Goal: Check status: Check status

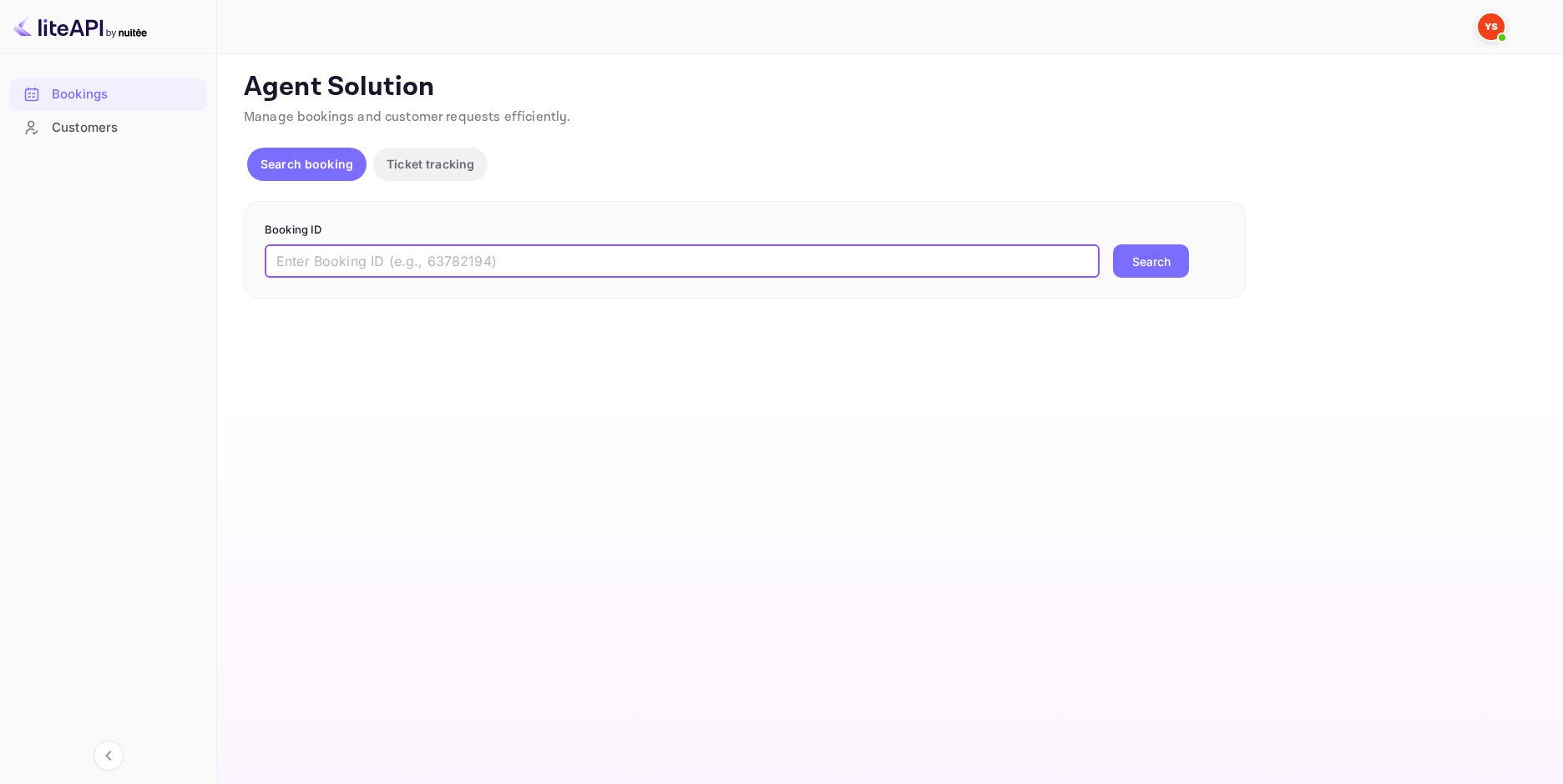
click at [586, 257] on input "text" at bounding box center [682, 260] width 835 height 33
click at [516, 243] on form "Booking ID ​ Search" at bounding box center [744, 251] width 960 height 57
click at [524, 258] on input "text" at bounding box center [682, 260] width 835 height 33
paste input "9450298"
type input "9450298"
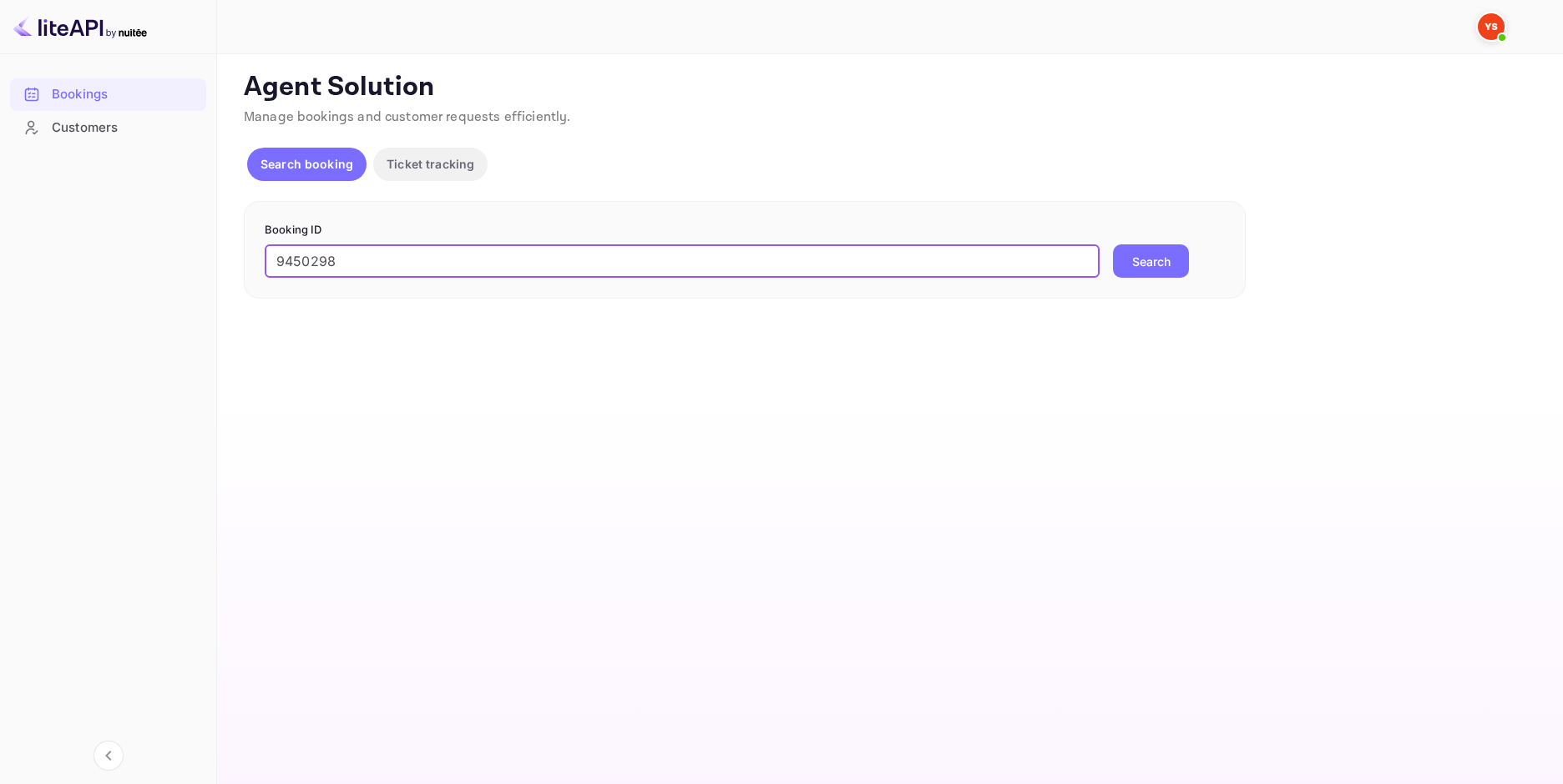
click at [1160, 260] on button "Search" at bounding box center [1151, 260] width 76 height 33
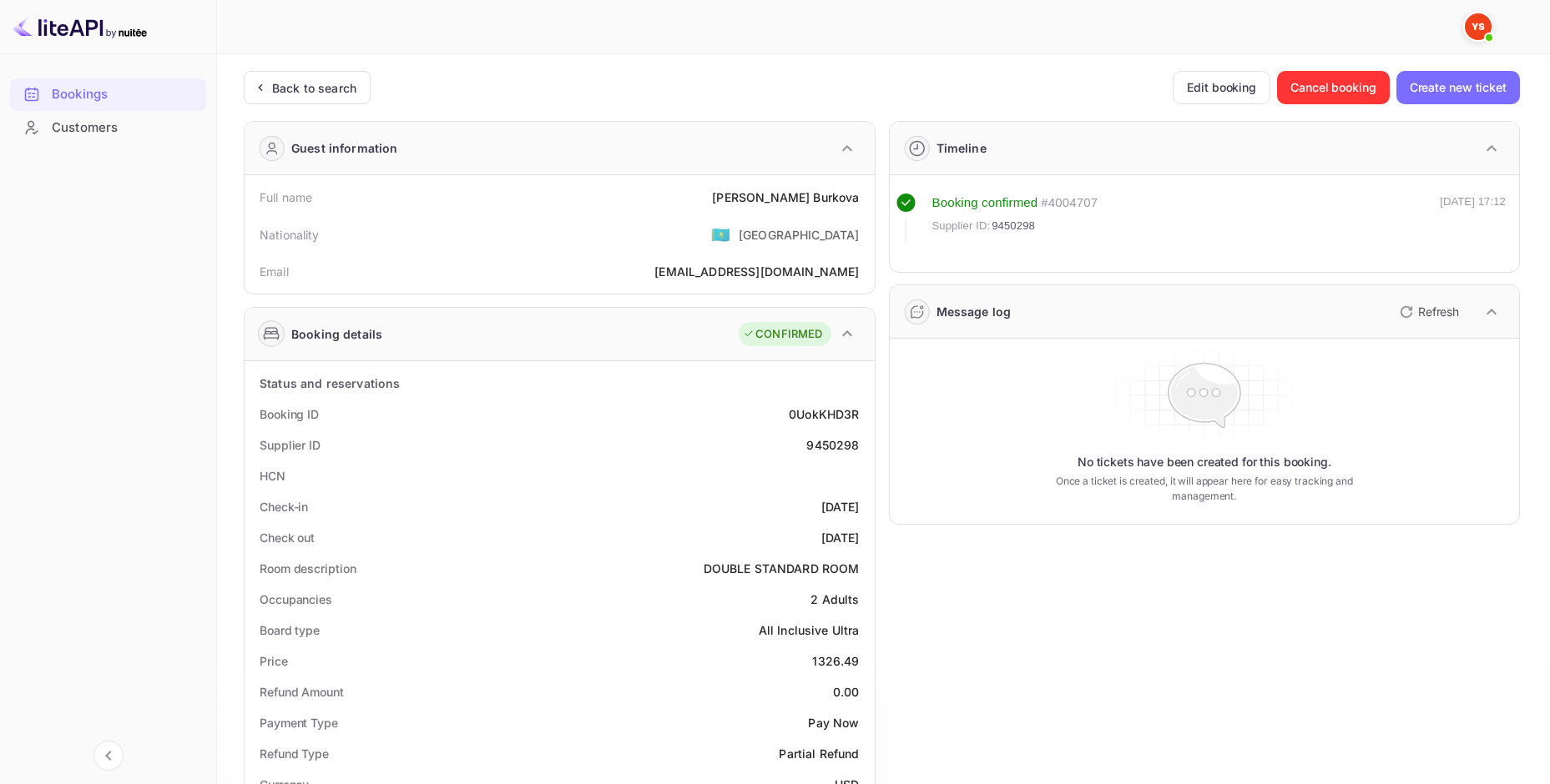
click at [828, 201] on div "[PERSON_NAME]" at bounding box center [785, 197] width 147 height 17
copy div "[PERSON_NAME]"
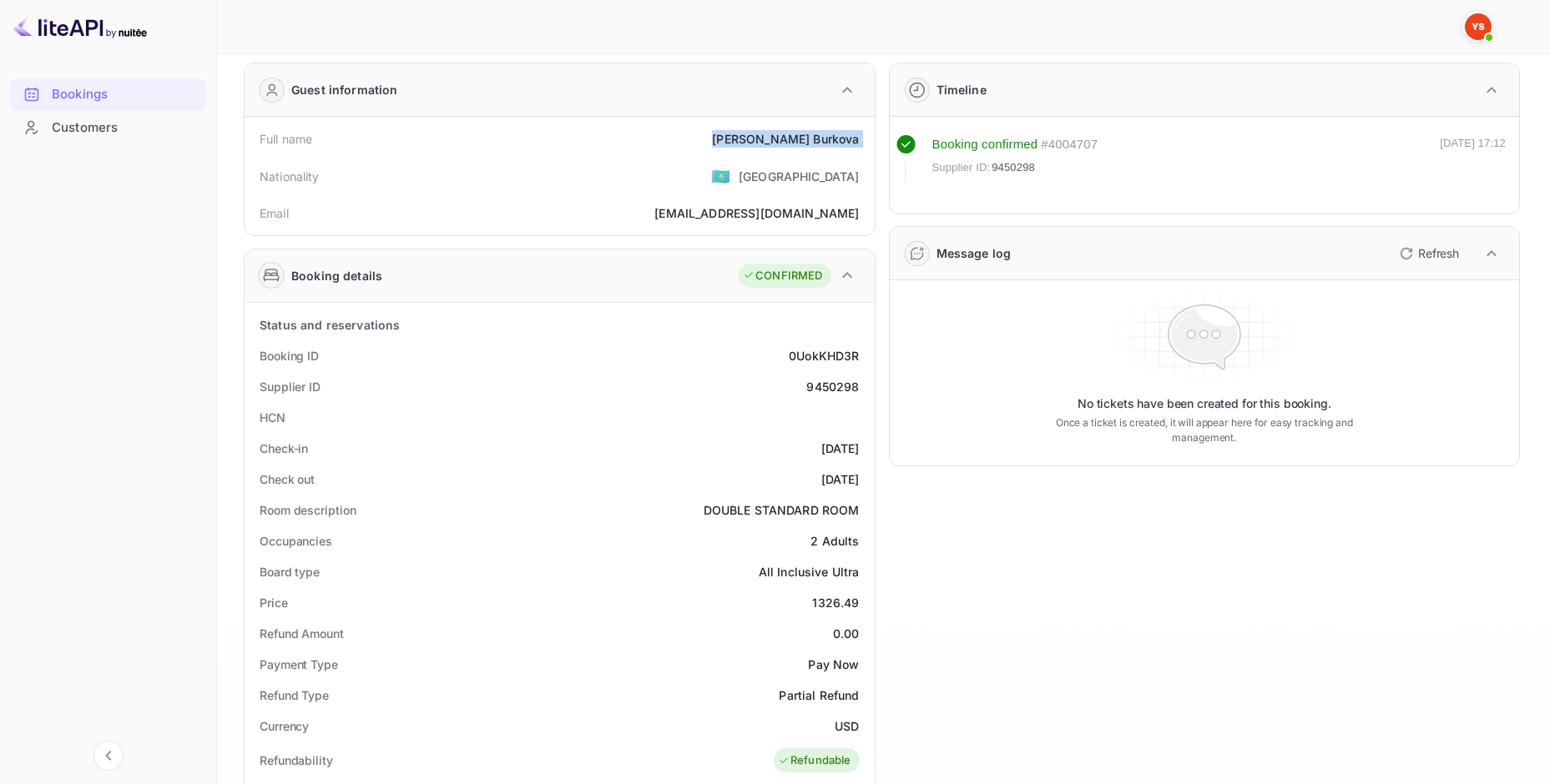
scroll to position [84, 0]
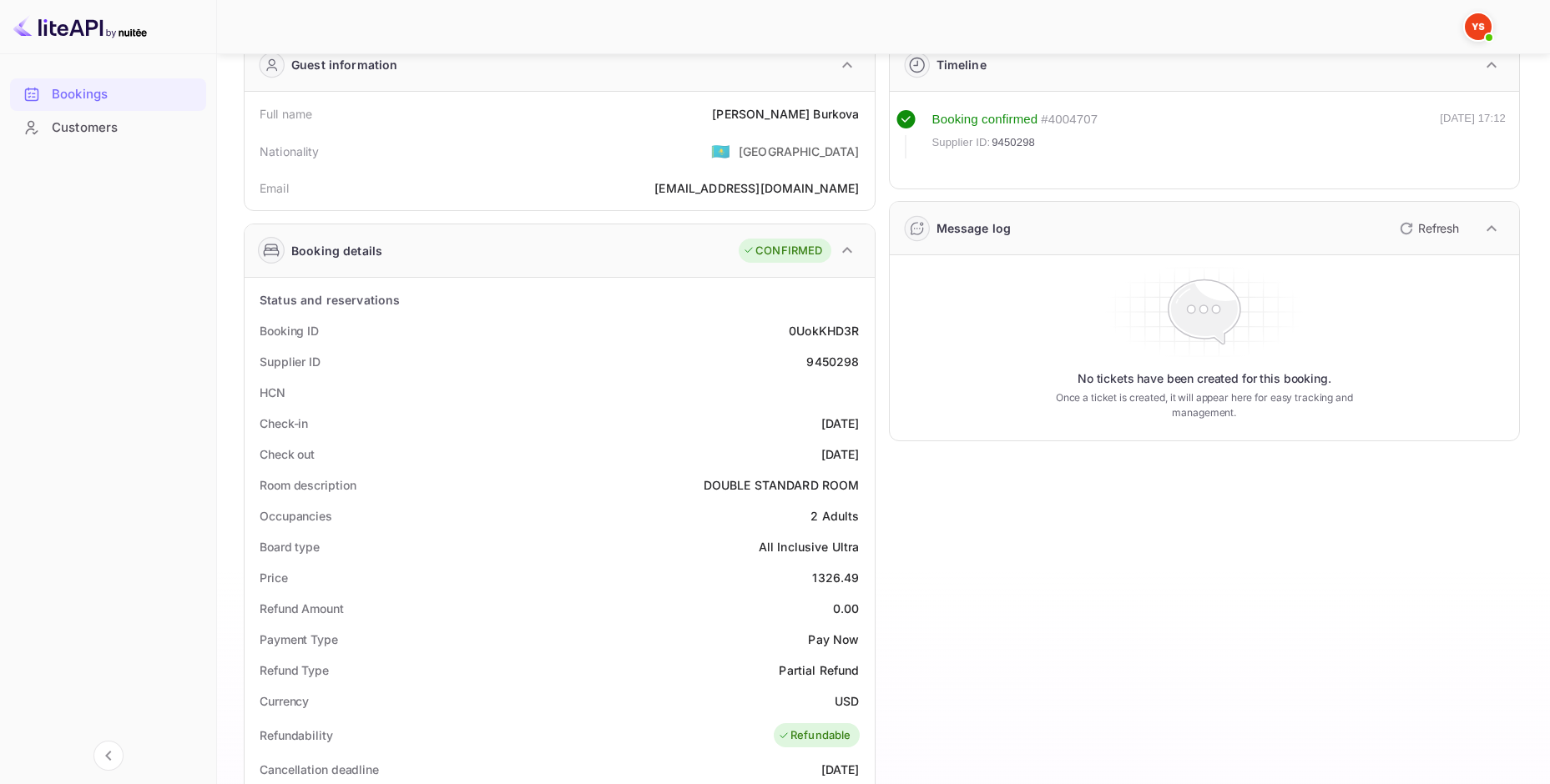
click at [841, 582] on div "1326.49" at bounding box center [834, 578] width 47 height 17
copy div "1326.49"
click at [842, 705] on div "USD" at bounding box center [846, 701] width 24 height 17
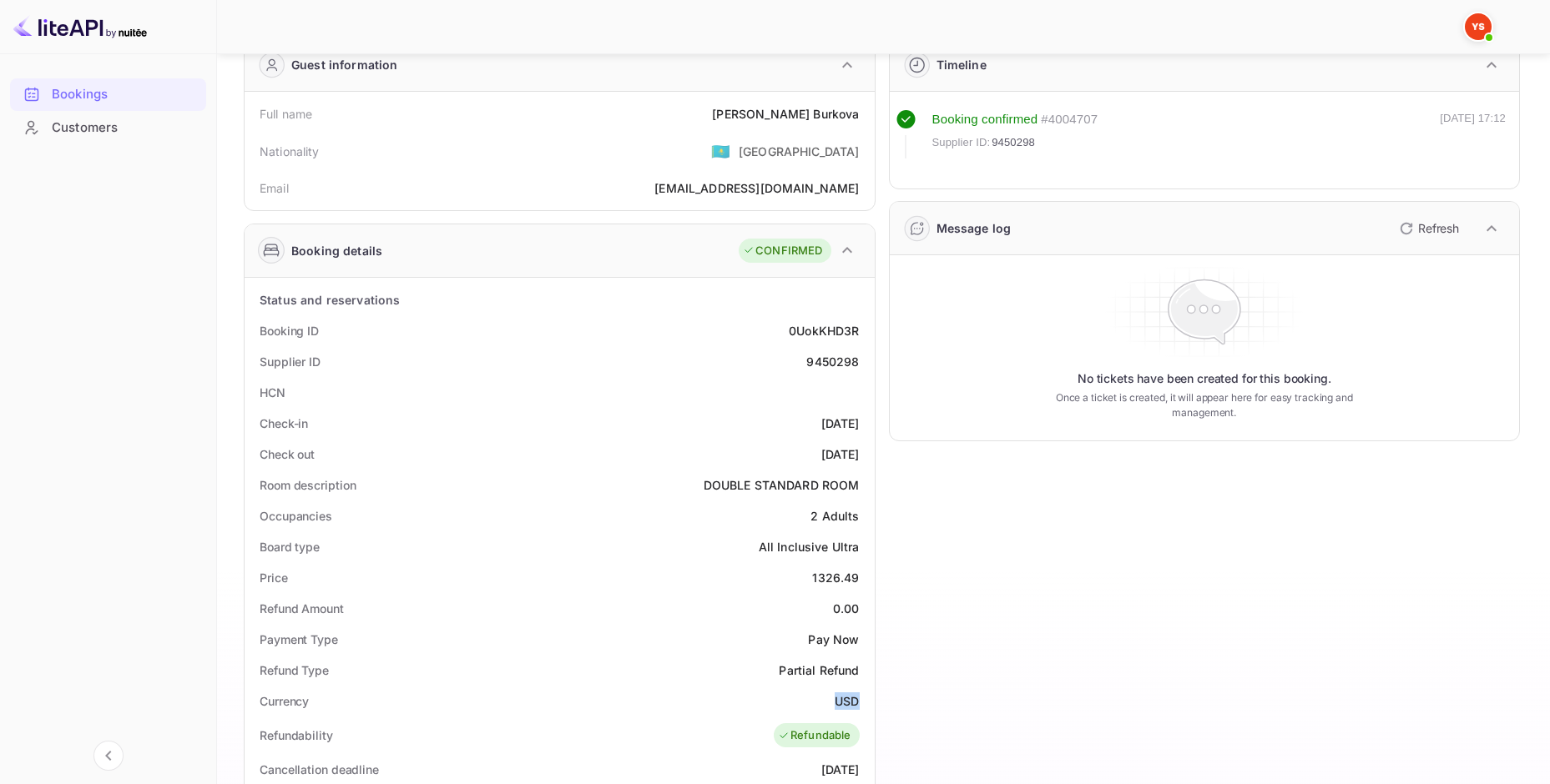
copy div "USD"
